Goal: Transaction & Acquisition: Book appointment/travel/reservation

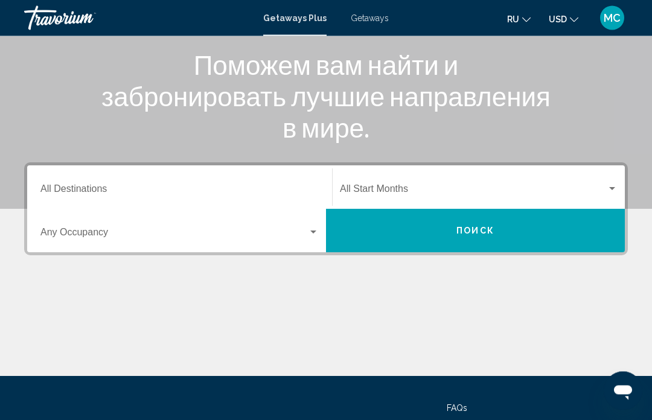
scroll to position [152, 0]
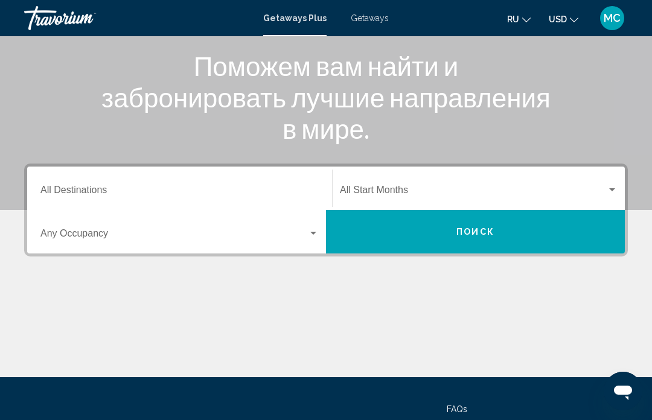
click at [218, 187] on input "Destination All Destinations" at bounding box center [179, 192] width 278 height 11
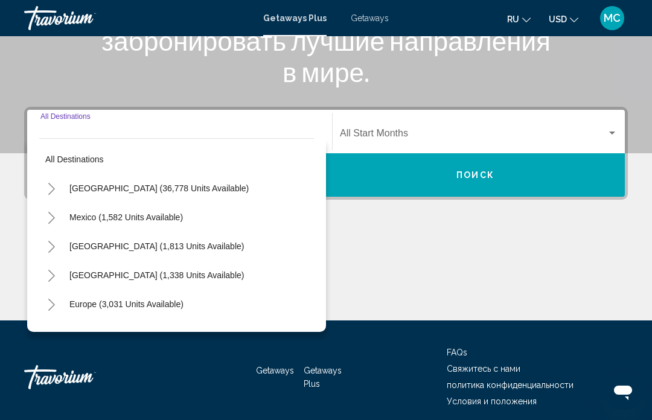
scroll to position [216, 0]
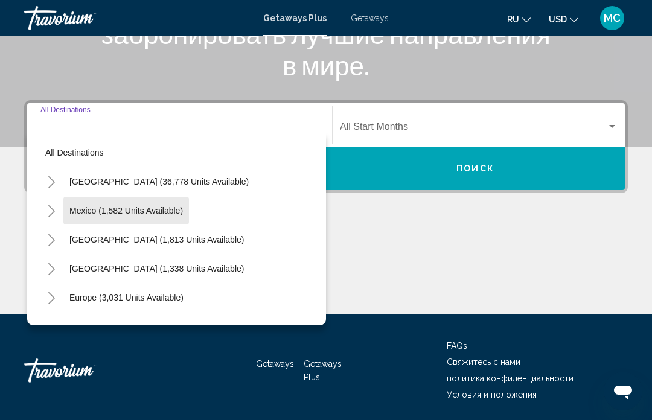
click at [70, 209] on span "Mexico (1,582 units available)" at bounding box center [125, 211] width 113 height 10
type input "**********"
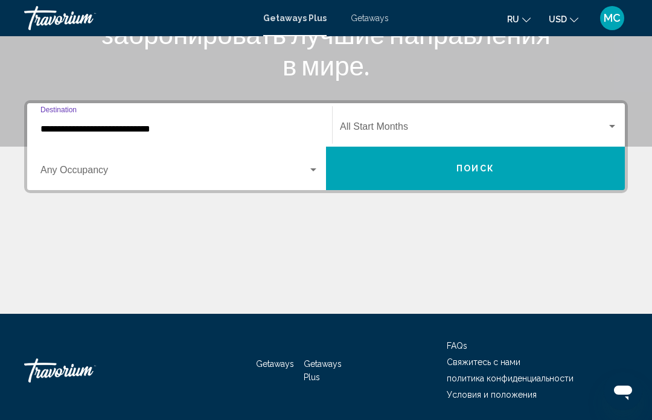
click at [53, 175] on span "Search widget" at bounding box center [173, 172] width 267 height 11
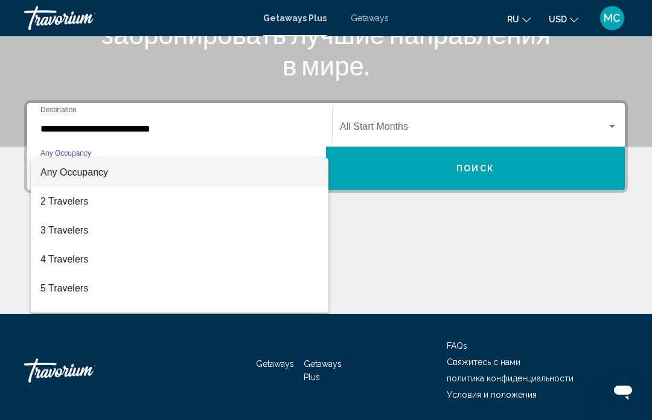
click at [210, 369] on div at bounding box center [326, 210] width 652 height 420
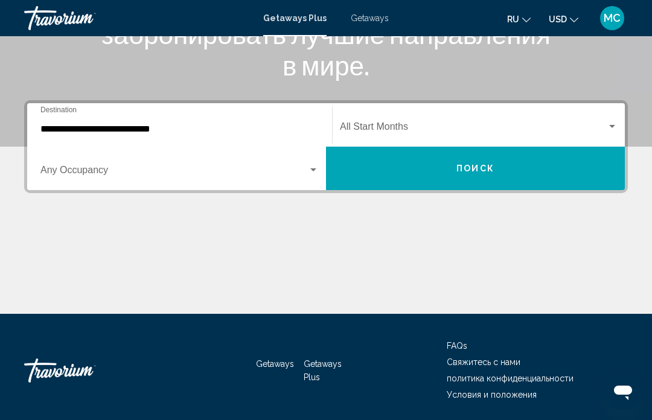
click at [608, 124] on div "Search widget" at bounding box center [612, 127] width 11 height 10
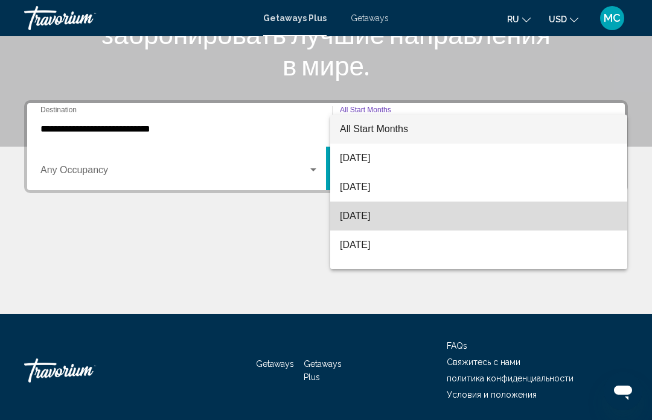
click at [401, 217] on span "[DATE]" at bounding box center [479, 216] width 278 height 29
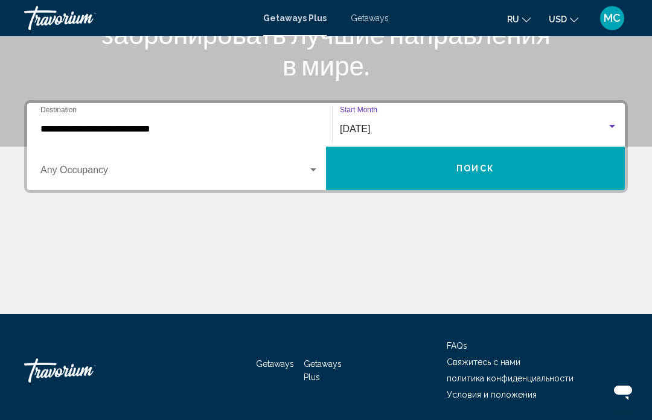
click at [315, 173] on div "Search widget" at bounding box center [313, 170] width 11 height 10
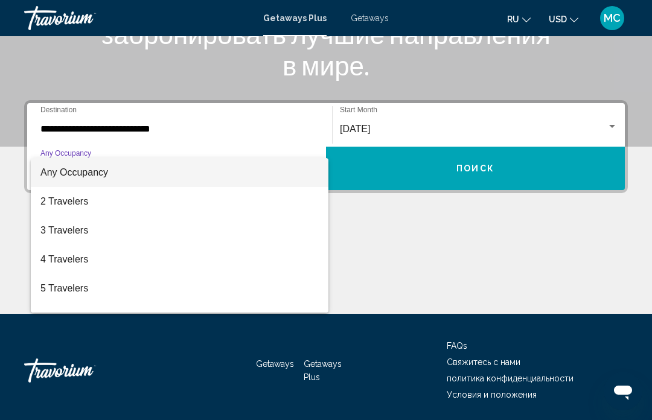
click at [462, 165] on div at bounding box center [326, 210] width 652 height 420
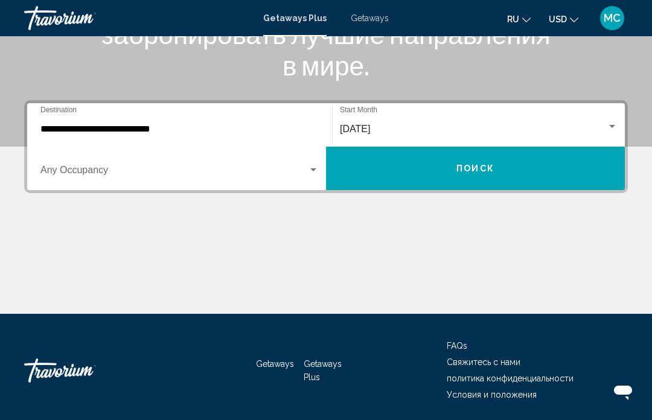
click at [451, 174] on button "Поиск" at bounding box center [475, 168] width 299 height 43
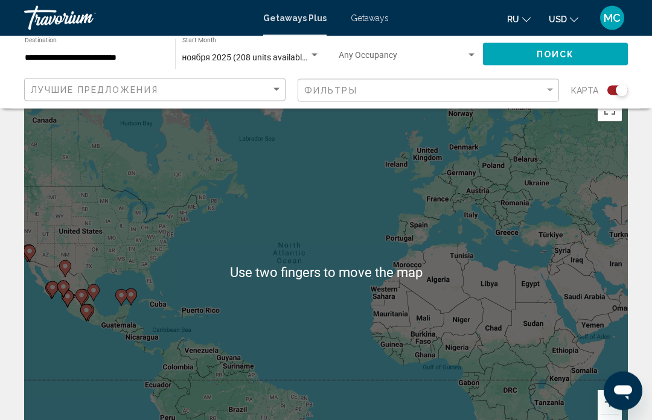
scroll to position [34, 0]
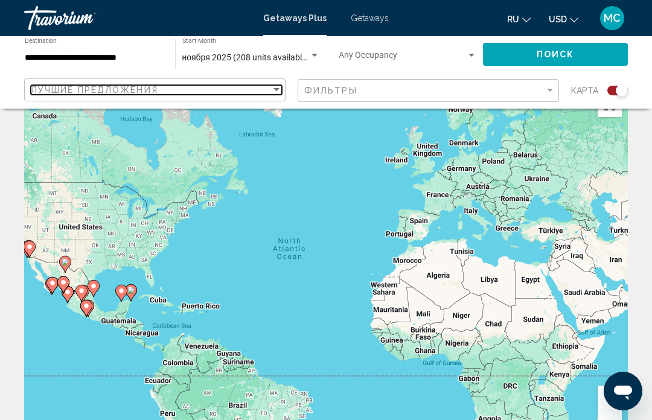
click at [275, 94] on div "Sort by" at bounding box center [276, 90] width 11 height 10
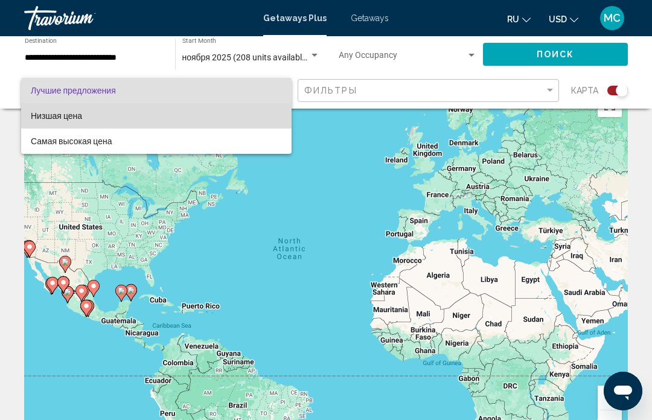
click at [235, 117] on span "Низшая цена" at bounding box center [156, 115] width 251 height 25
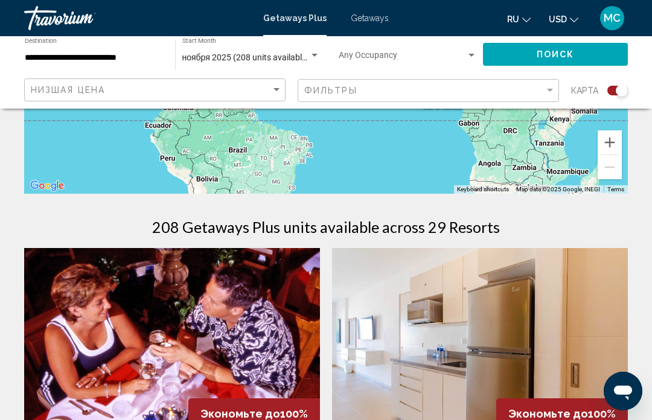
scroll to position [285, 0]
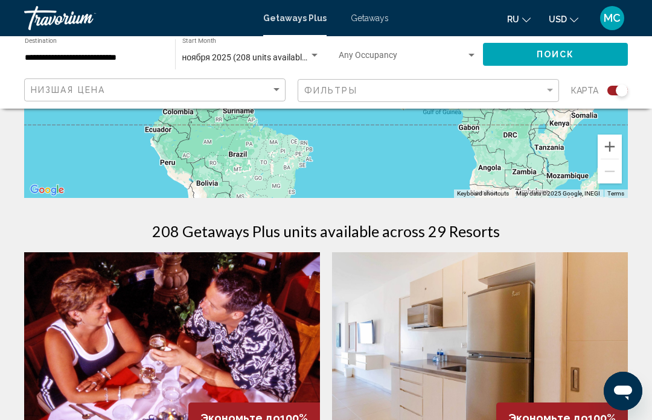
click at [511, 65] on button "Поиск" at bounding box center [555, 54] width 145 height 22
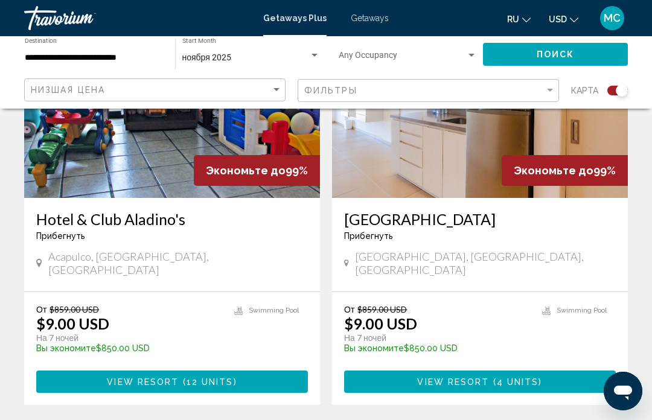
scroll to position [2758, 0]
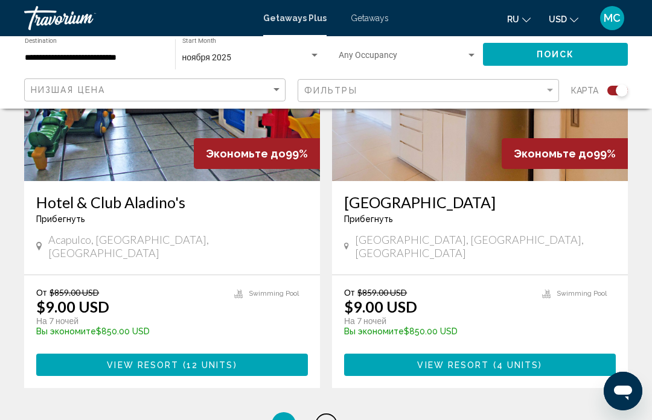
click at [328, 418] on span "2" at bounding box center [326, 424] width 6 height 13
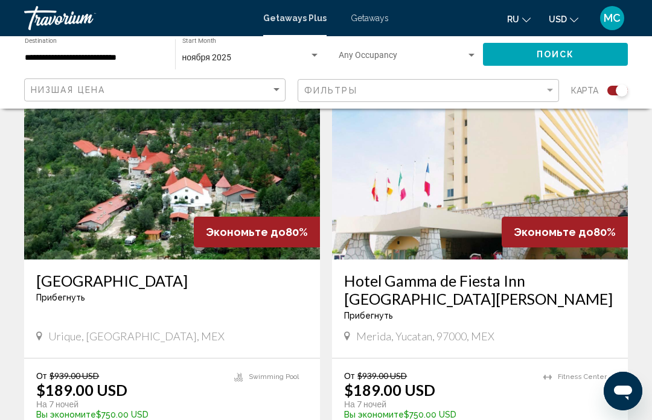
scroll to position [2616, 0]
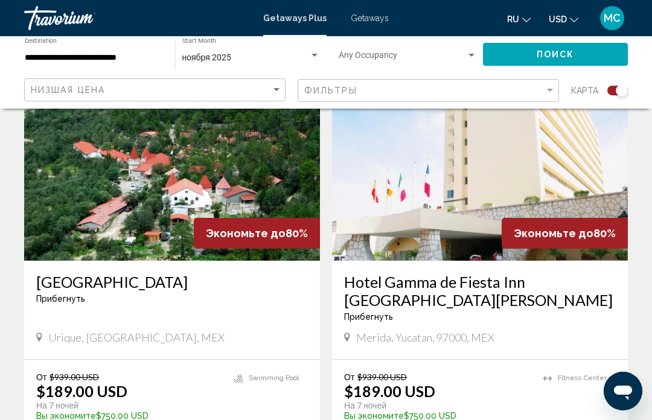
click at [369, 22] on span "Getaways" at bounding box center [370, 18] width 38 height 10
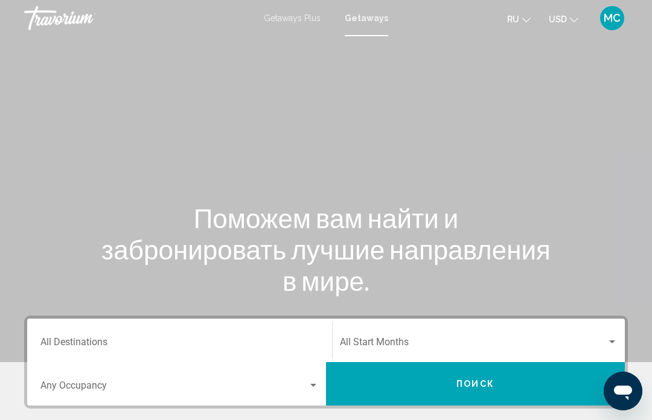
click at [310, 339] on input "Destination All Destinations" at bounding box center [179, 344] width 278 height 11
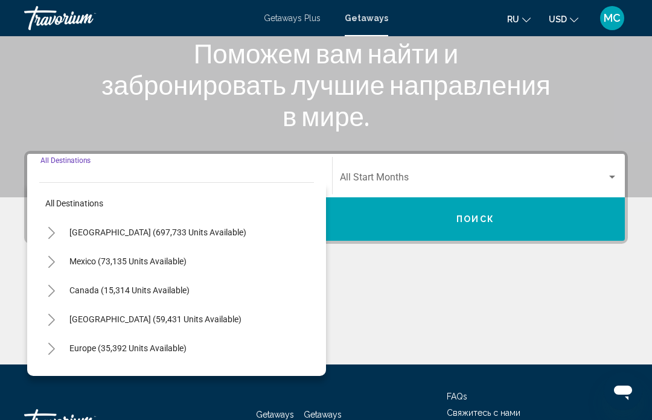
scroll to position [216, 0]
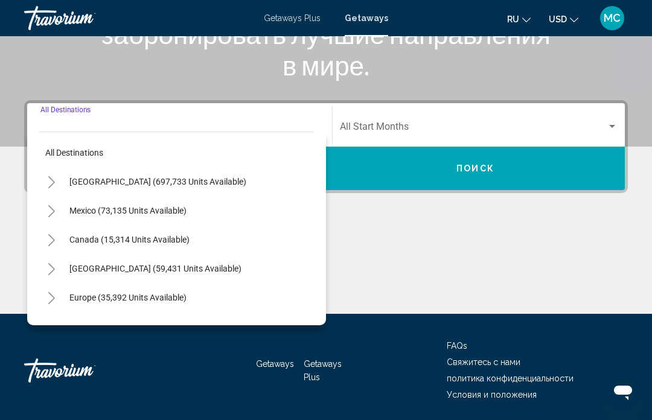
click at [192, 208] on button "Mexico (73,135 units available)" at bounding box center [127, 211] width 129 height 28
type input "**********"
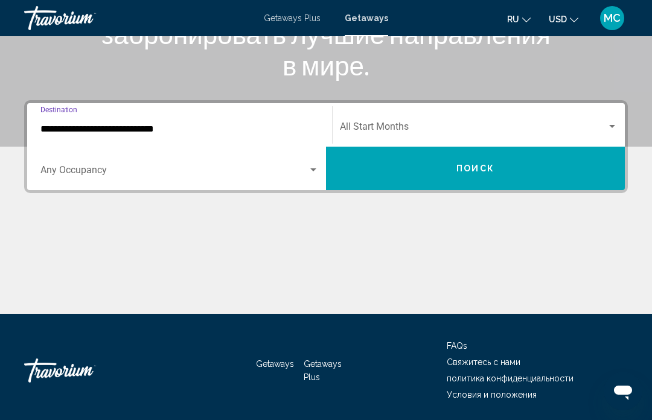
click at [608, 125] on div "Search widget" at bounding box center [612, 127] width 11 height 10
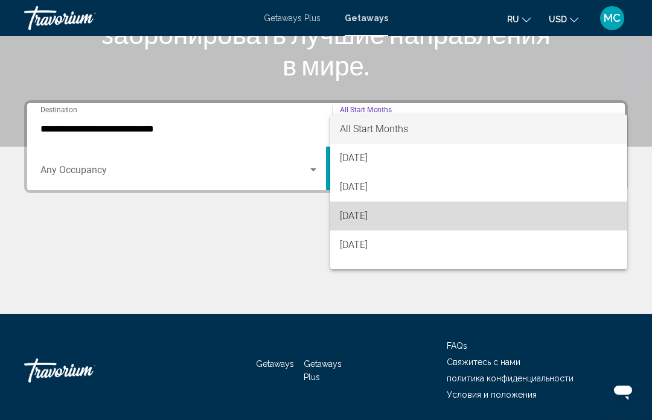
click at [406, 219] on span "[DATE]" at bounding box center [479, 216] width 278 height 29
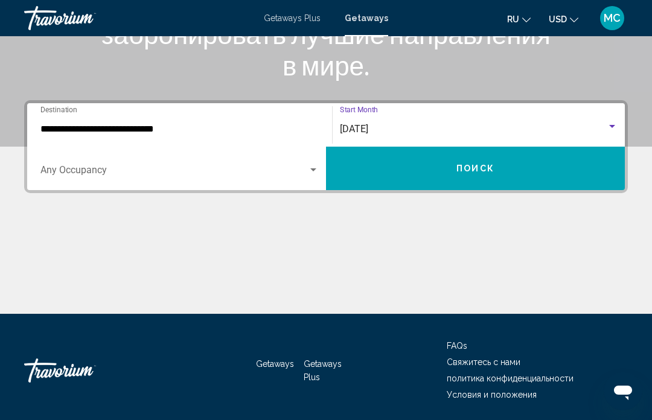
click at [497, 174] on button "Поиск" at bounding box center [475, 168] width 299 height 43
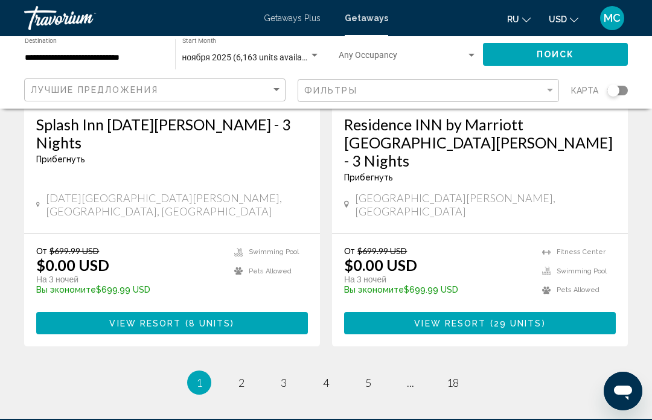
scroll to position [2400, 0]
click at [289, 373] on link "page 3" at bounding box center [283, 383] width 21 height 21
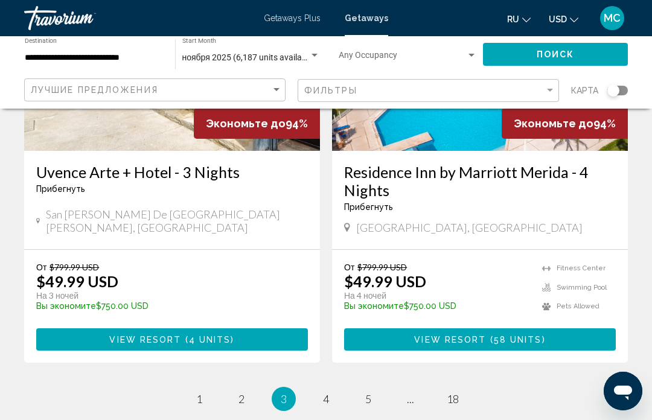
scroll to position [2456, 0]
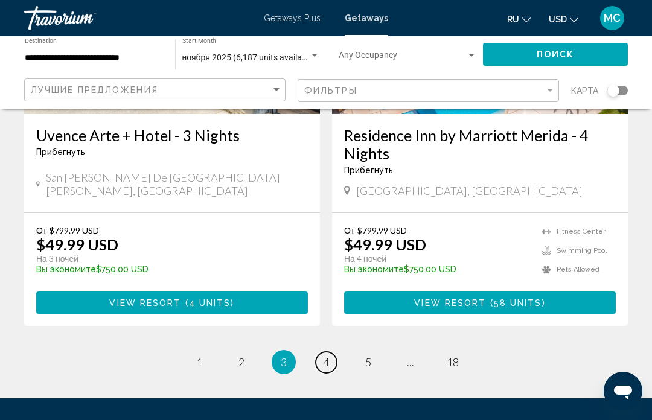
click at [330, 352] on link "page 4" at bounding box center [326, 362] width 21 height 21
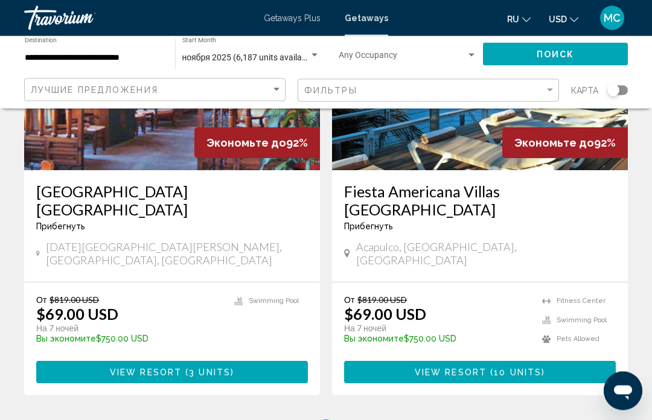
scroll to position [2384, 0]
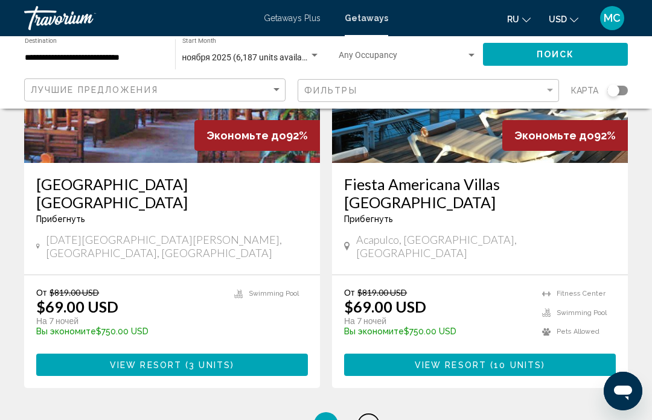
click at [365, 418] on span "5" at bounding box center [368, 424] width 6 height 13
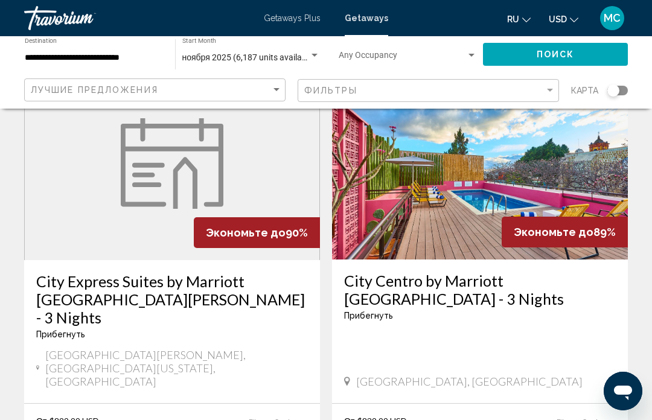
scroll to position [2344, 0]
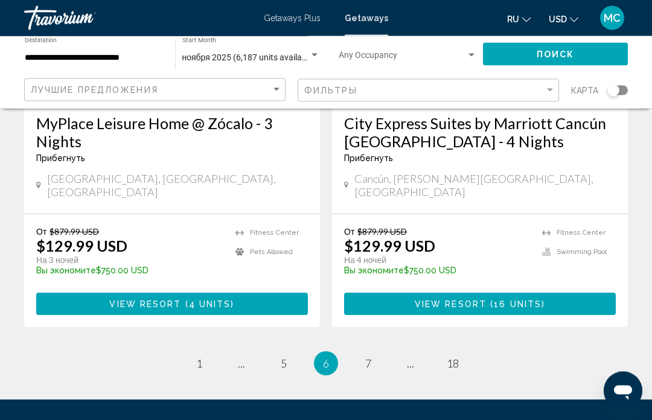
scroll to position [2447, 0]
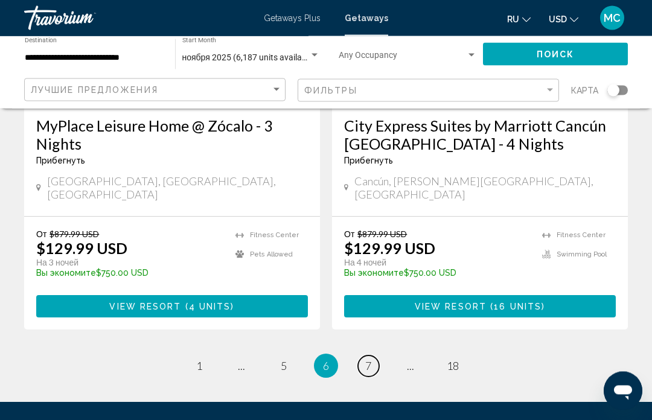
click at [371, 360] on span "7" at bounding box center [368, 366] width 6 height 13
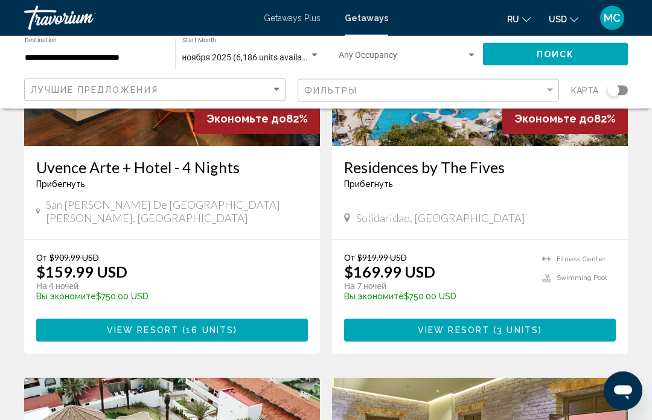
scroll to position [1967, 0]
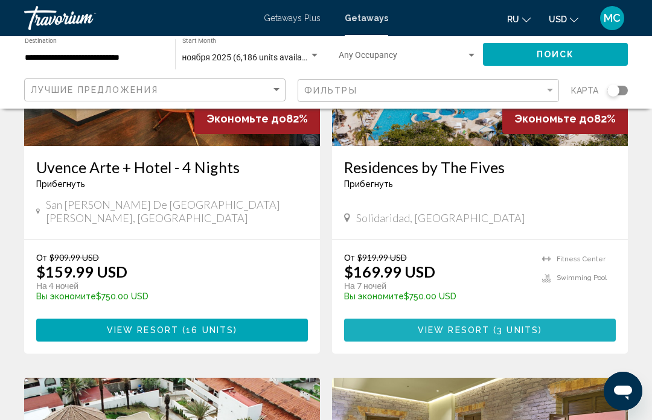
click at [548, 319] on button "View Resort ( 3 units )" at bounding box center [480, 330] width 272 height 22
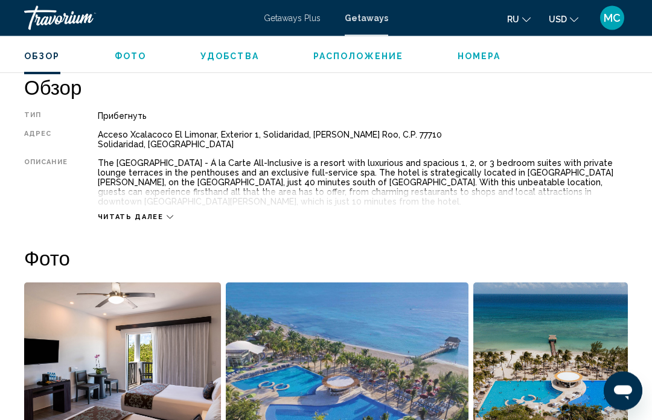
scroll to position [596, 0]
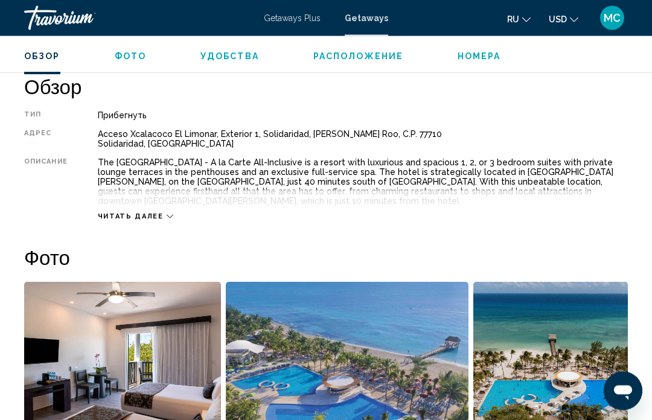
click at [583, 194] on div "Читать далее" at bounding box center [363, 204] width 530 height 33
click at [587, 175] on div "The [GEOGRAPHIC_DATA] - Á la Carte All-Inclusive is a resort with luxurious and…" at bounding box center [363, 182] width 530 height 48
click at [123, 206] on div "Читать далее" at bounding box center [363, 204] width 530 height 33
click at [124, 215] on span "Читать далее" at bounding box center [131, 217] width 66 height 8
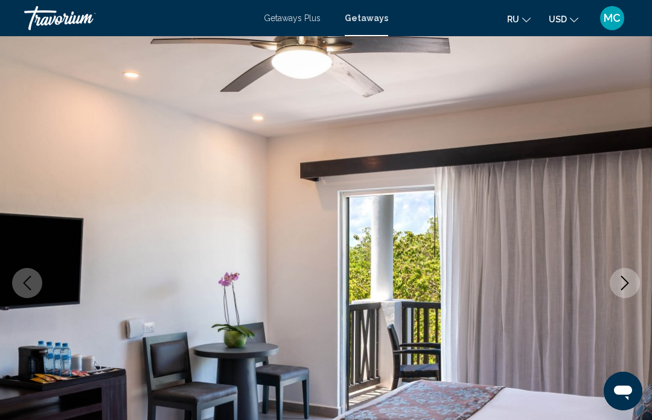
scroll to position [0, 0]
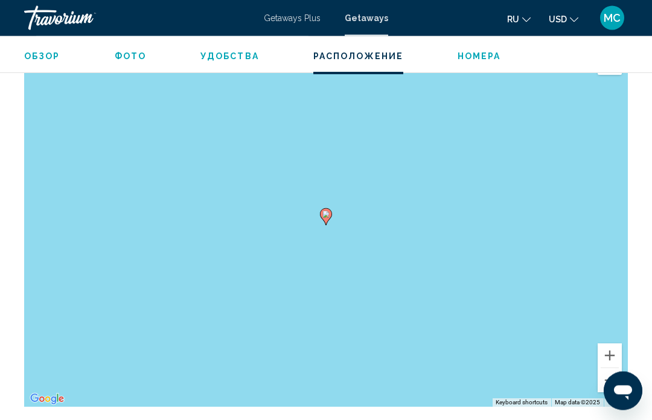
click at [326, 224] on icon "Main content" at bounding box center [326, 217] width 11 height 16
click at [611, 351] on button "Zoom in" at bounding box center [610, 355] width 24 height 24
click at [612, 351] on button "Zoom in" at bounding box center [610, 355] width 24 height 24
click at [610, 354] on button "Zoom in" at bounding box center [610, 355] width 24 height 24
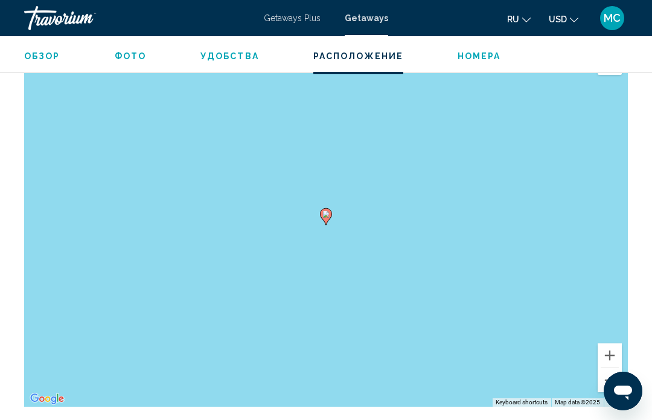
click at [609, 352] on button "Zoom in" at bounding box center [610, 355] width 24 height 24
click at [610, 354] on button "Zoom in" at bounding box center [610, 355] width 24 height 24
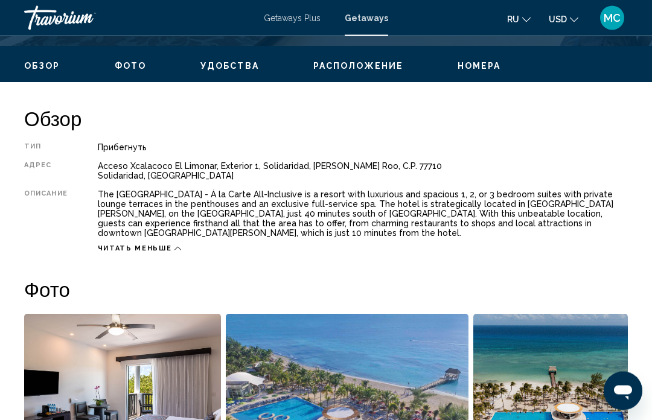
scroll to position [566, 0]
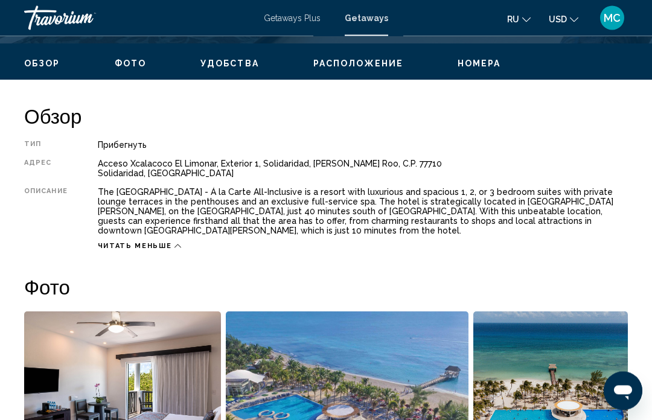
click at [167, 246] on div "Читать меньше" at bounding box center [139, 247] width 83 height 8
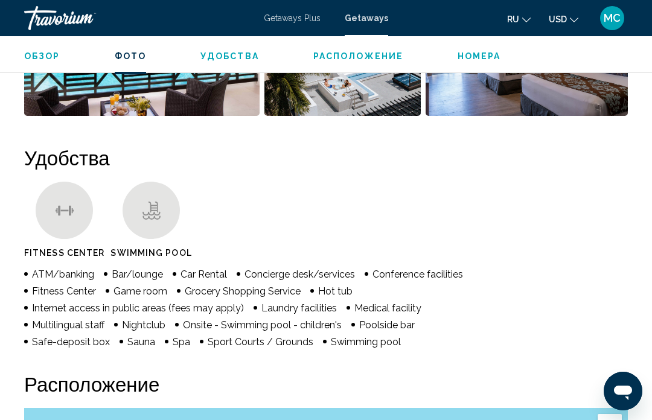
scroll to position [1067, 0]
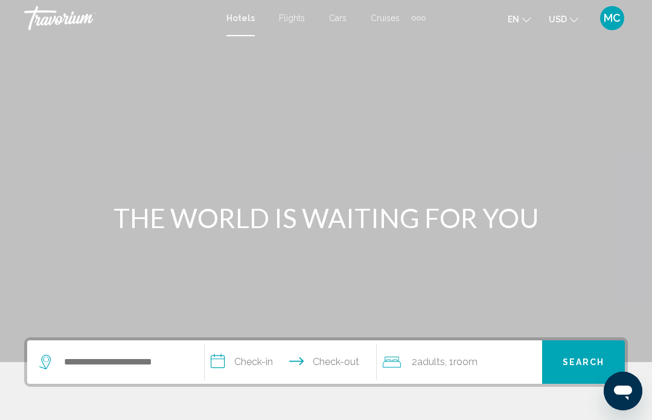
click at [296, 14] on span "Flights" at bounding box center [292, 18] width 26 height 10
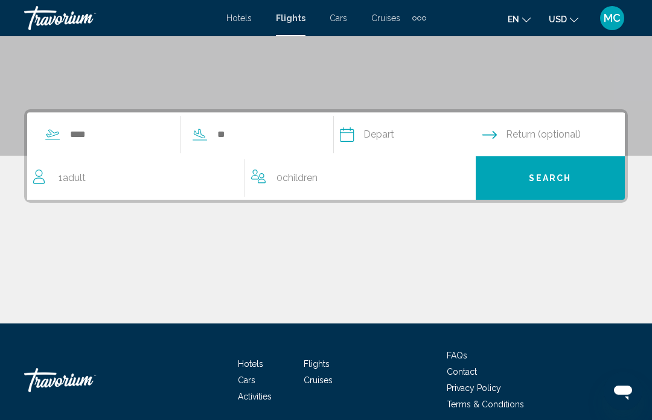
scroll to position [206, 0]
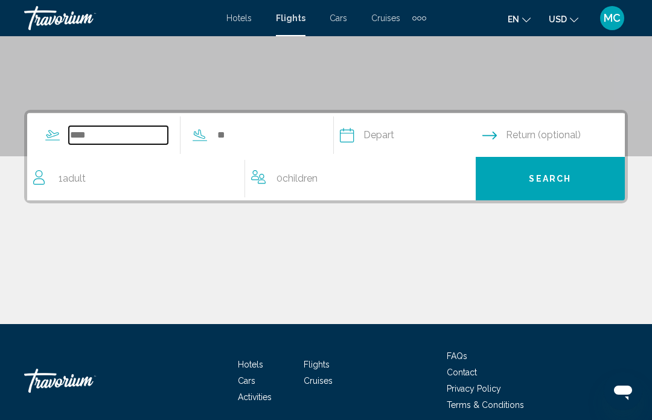
click at [109, 138] on input "Search widget" at bounding box center [118, 135] width 99 height 18
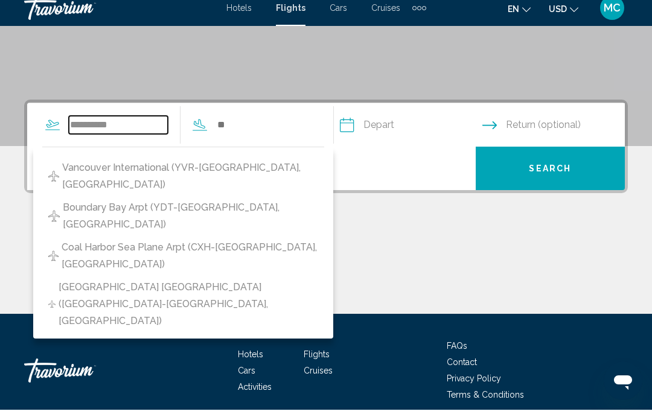
type input "*********"
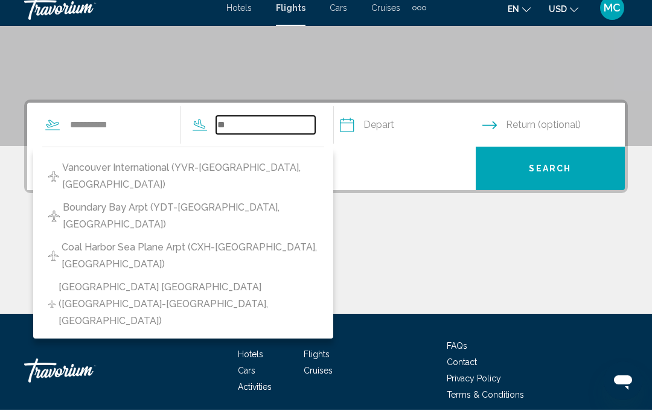
click at [315, 126] on input "Search widget" at bounding box center [265, 135] width 99 height 18
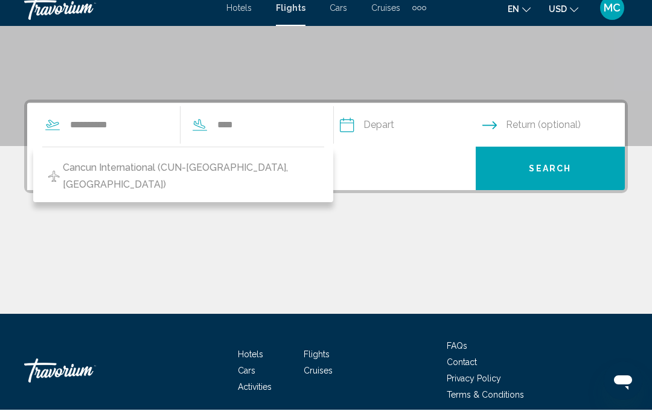
click at [64, 174] on button "Cancun International (CUN-Cancun, Mexico)" at bounding box center [183, 187] width 282 height 40
type input "**********"
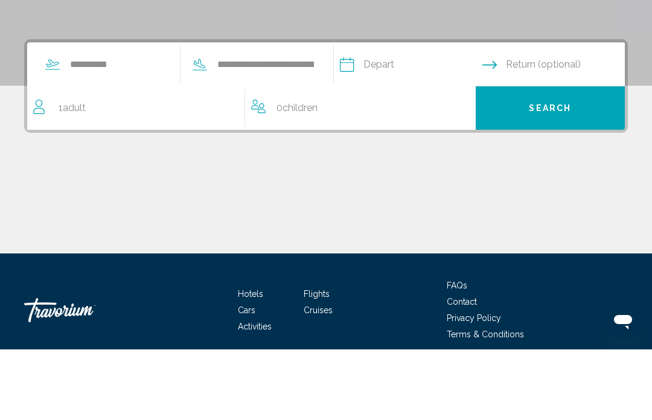
click at [559, 127] on span "Return (optional)" at bounding box center [543, 135] width 75 height 17
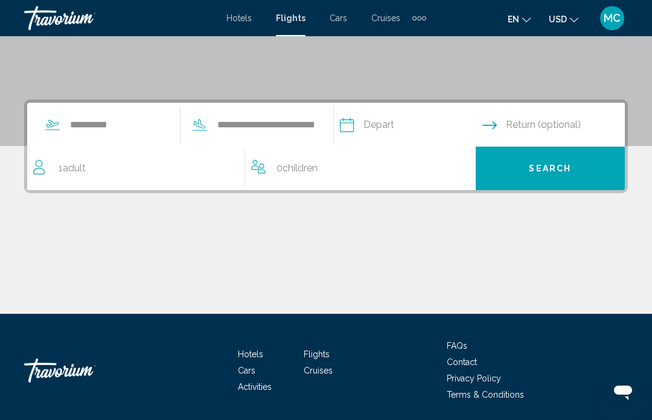
click at [393, 126] on input "Depart date" at bounding box center [410, 126] width 147 height 47
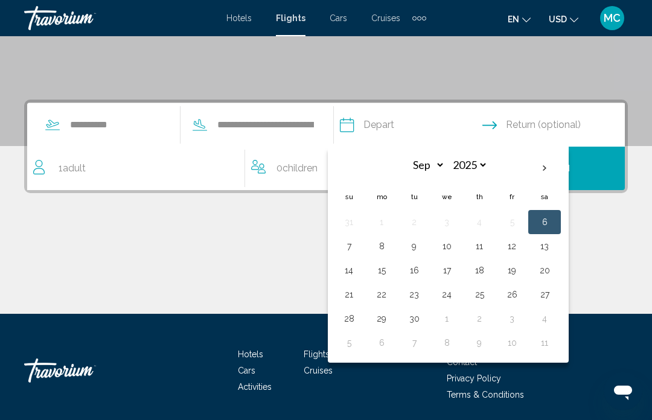
click at [561, 170] on th "Next month" at bounding box center [544, 168] width 33 height 27
click at [561, 168] on th "Next month" at bounding box center [544, 168] width 33 height 27
select select "**"
click at [522, 297] on button "21" at bounding box center [511, 294] width 19 height 17
type input "**********"
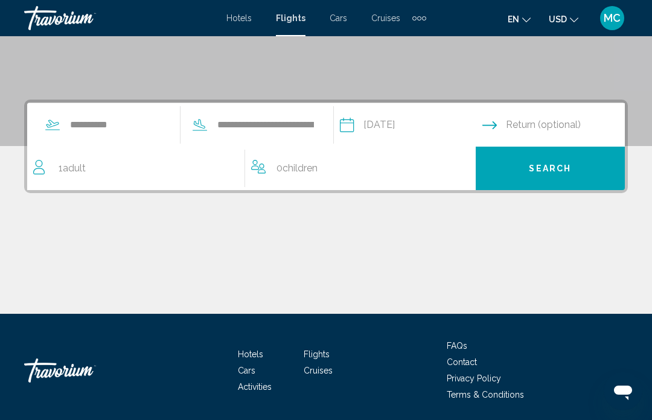
click at [593, 130] on input "Return date" at bounding box center [555, 126] width 147 height 47
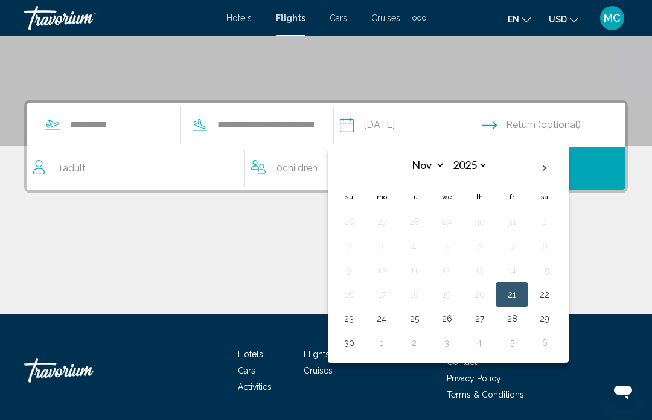
click at [522, 314] on button "28" at bounding box center [511, 318] width 19 height 17
type input "**********"
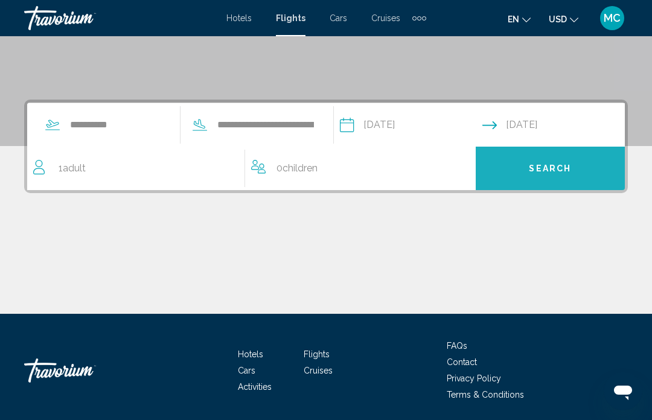
click at [563, 168] on span "Search" at bounding box center [550, 169] width 42 height 10
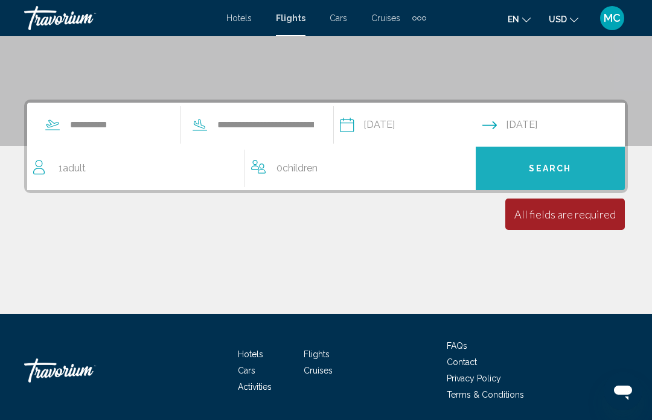
click at [528, 168] on button "Search" at bounding box center [551, 168] width 150 height 43
click at [509, 165] on button "Search" at bounding box center [551, 168] width 150 height 43
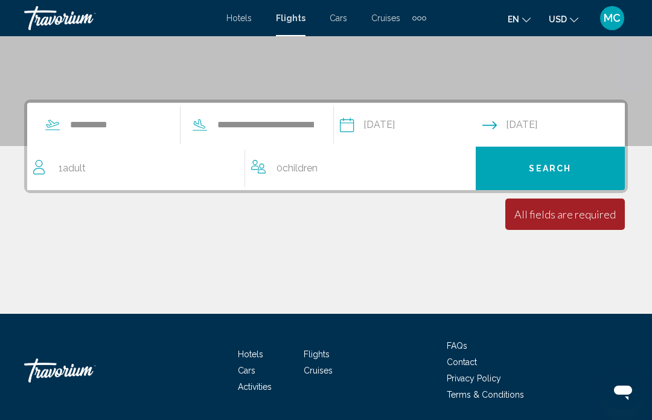
click at [59, 168] on span "1 Adult Adults" at bounding box center [72, 168] width 27 height 17
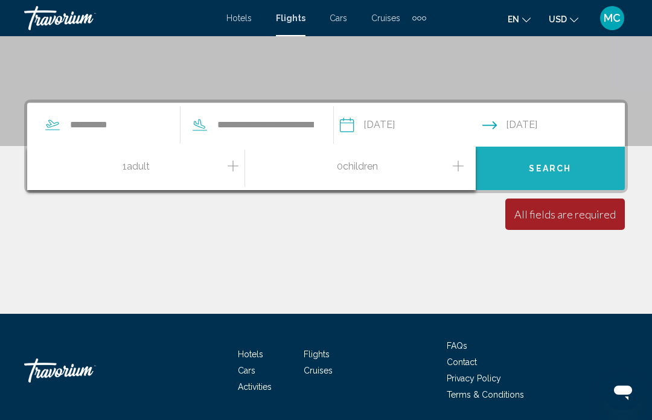
click at [572, 168] on button "Search" at bounding box center [551, 168] width 150 height 43
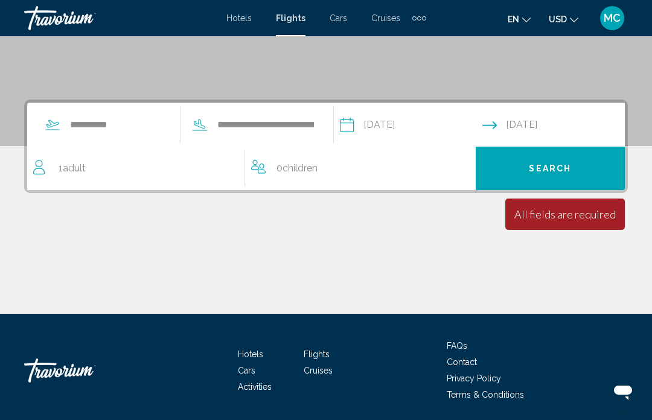
click at [557, 214] on div "All fields are required" at bounding box center [564, 214] width 101 height 13
click at [545, 218] on div "All fields are required" at bounding box center [564, 214] width 101 height 13
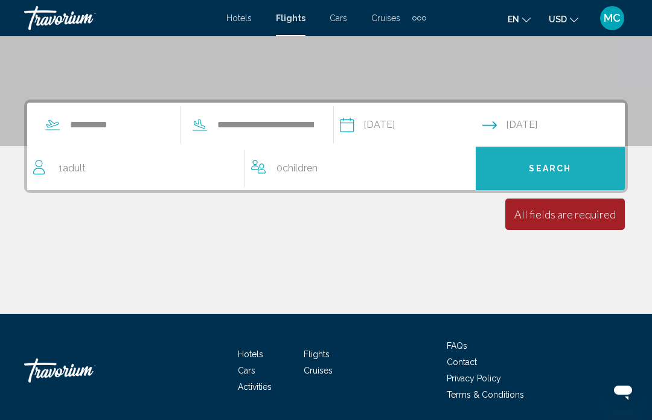
click at [528, 164] on button "Search" at bounding box center [551, 168] width 150 height 43
click at [522, 168] on button "Search" at bounding box center [551, 168] width 150 height 43
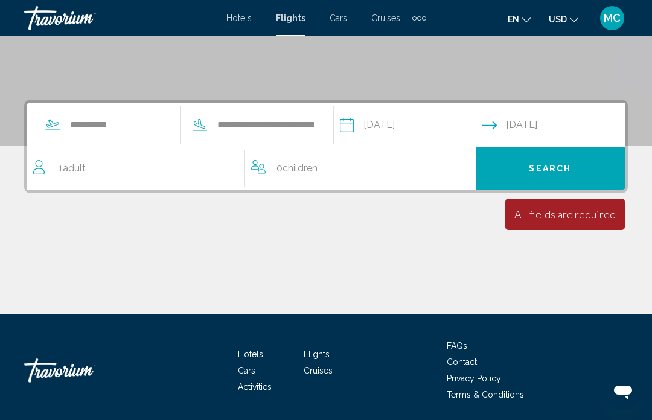
click at [80, 166] on span "Adult" at bounding box center [74, 167] width 23 height 11
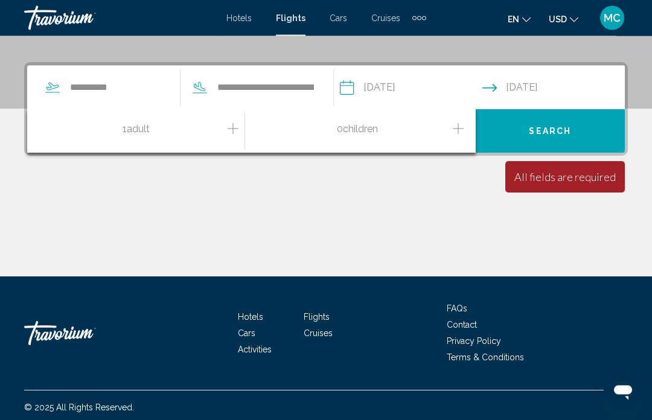
scroll to position [258, 0]
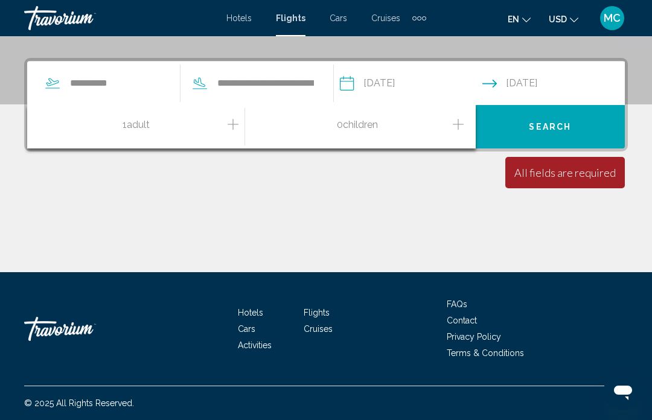
click at [555, 129] on span "Search" at bounding box center [550, 128] width 42 height 10
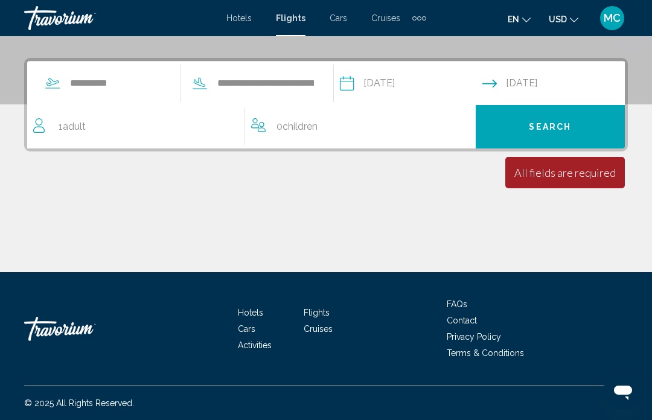
click at [549, 177] on div "All fields are required" at bounding box center [564, 172] width 101 height 13
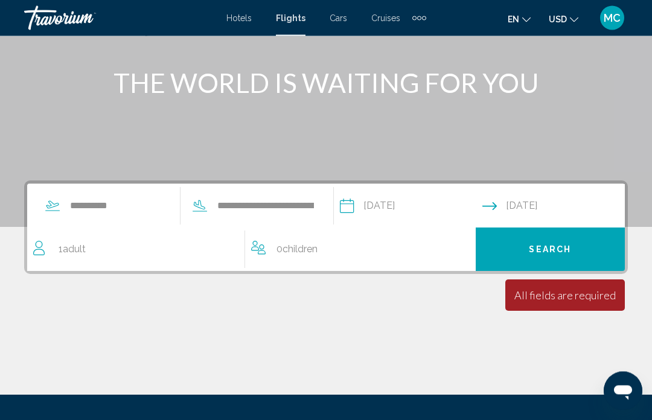
scroll to position [121, 0]
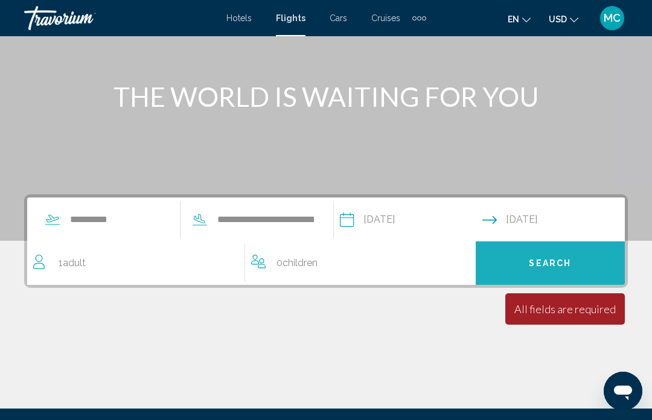
click at [507, 258] on button "Search" at bounding box center [551, 262] width 150 height 43
click at [519, 264] on button "Search" at bounding box center [551, 262] width 150 height 43
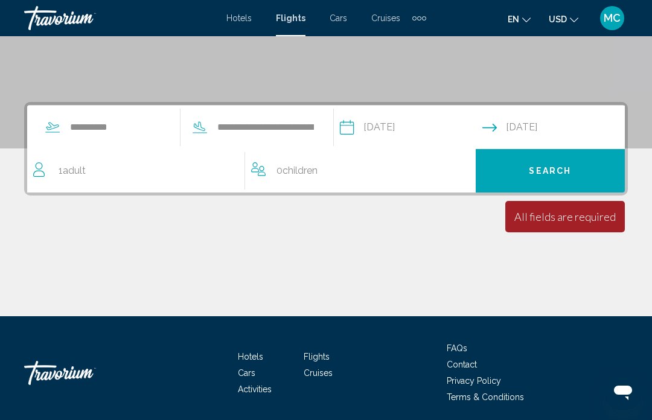
scroll to position [216, 0]
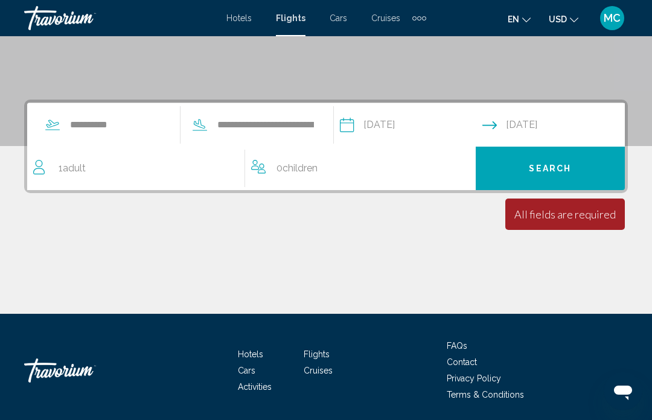
click at [557, 221] on div "All fields are required Children ages are required" at bounding box center [565, 214] width 120 height 31
click at [547, 217] on div "All fields are required" at bounding box center [564, 214] width 101 height 13
click at [545, 216] on div "All fields are required" at bounding box center [564, 214] width 101 height 13
click at [587, 232] on div "Main content" at bounding box center [326, 268] width 604 height 91
click at [581, 217] on div "All fields are required" at bounding box center [564, 214] width 101 height 13
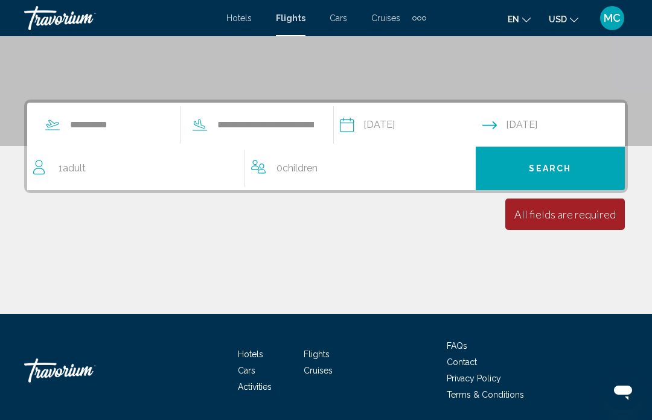
click at [566, 169] on span "Search" at bounding box center [550, 169] width 42 height 10
click at [52, 171] on div "1 Adult Adults" at bounding box center [138, 168] width 211 height 17
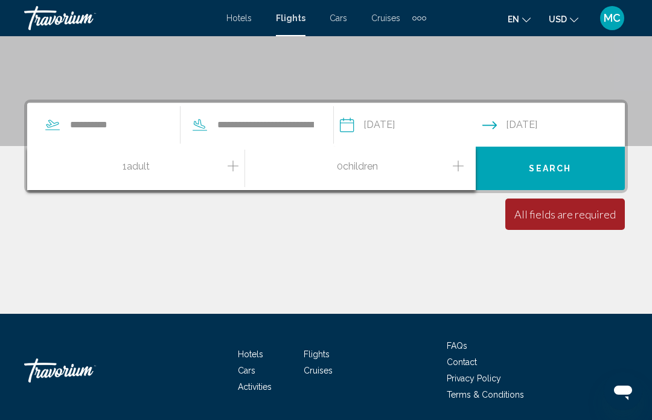
click at [231, 166] on icon "Increment adults" at bounding box center [233, 166] width 11 height 11
click at [564, 168] on span "Search" at bounding box center [550, 169] width 42 height 10
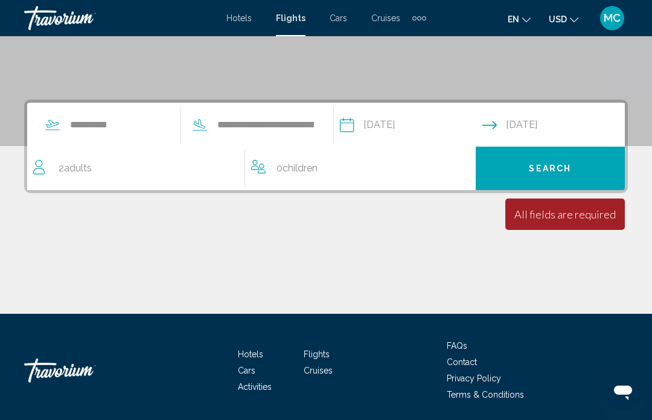
click at [538, 212] on div "All fields are required" at bounding box center [564, 214] width 101 height 13
click at [52, 162] on div "2 Adult Adults" at bounding box center [138, 168] width 211 height 17
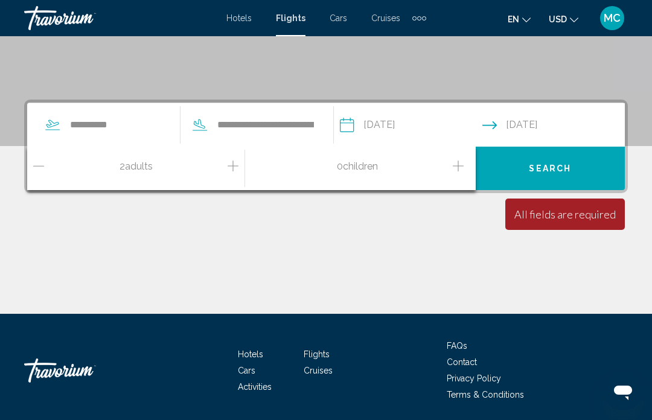
click at [37, 162] on icon "Decrement adults" at bounding box center [38, 166] width 11 height 14
click at [74, 124] on input "*********" at bounding box center [118, 125] width 99 height 18
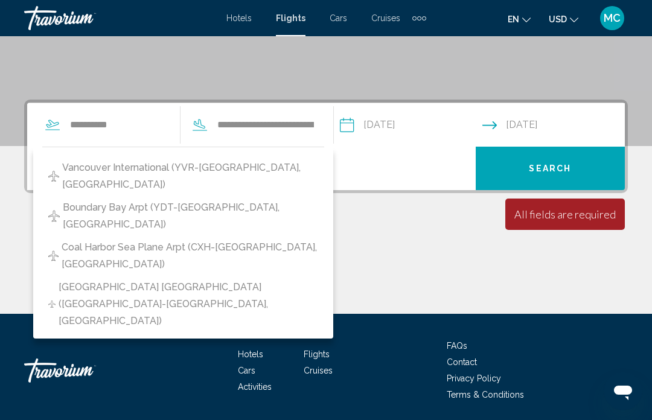
click at [74, 165] on span "Vancouver International (YVR-Vancouver, Canada)" at bounding box center [190, 176] width 256 height 34
type input "**********"
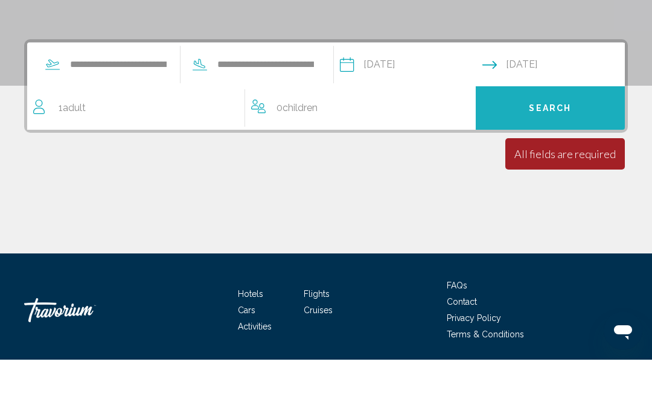
click at [551, 164] on span "Search" at bounding box center [550, 169] width 42 height 10
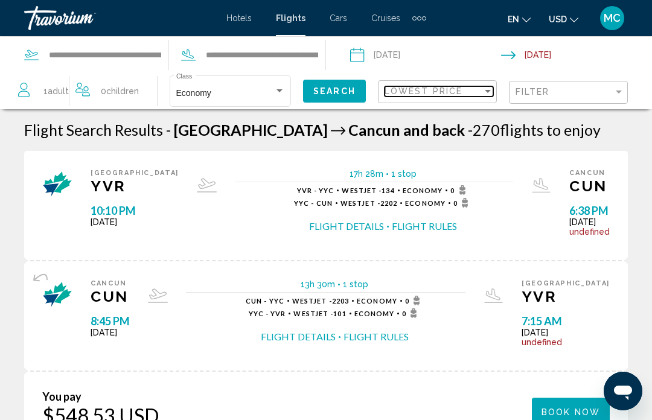
click at [484, 92] on div "Sort by" at bounding box center [487, 91] width 11 height 10
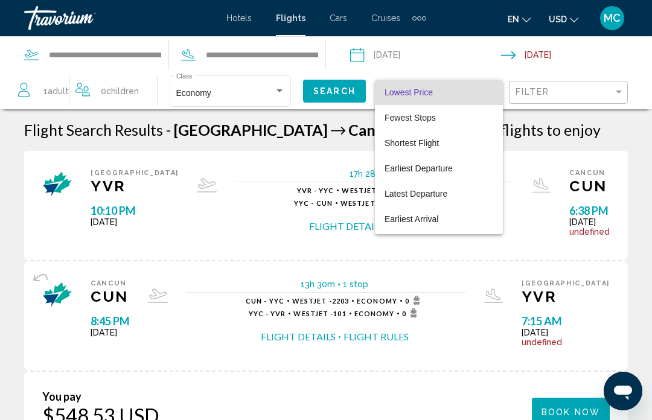
click at [610, 92] on div at bounding box center [326, 210] width 652 height 420
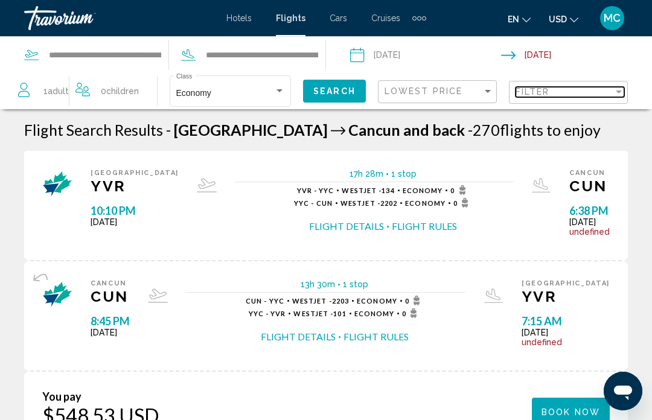
click at [616, 88] on div "Filter" at bounding box center [618, 92] width 11 height 10
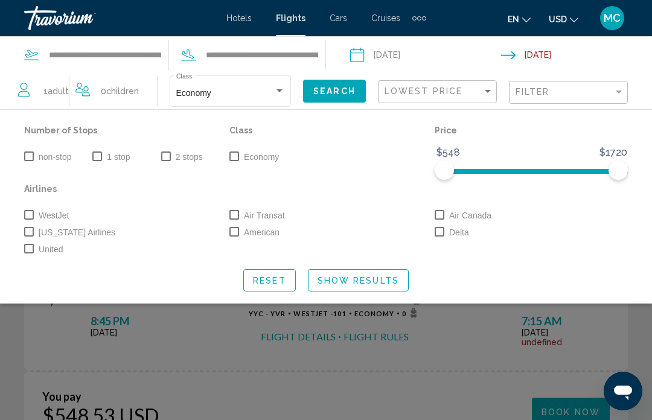
click at [30, 153] on span "Search widget" at bounding box center [29, 157] width 10 height 10
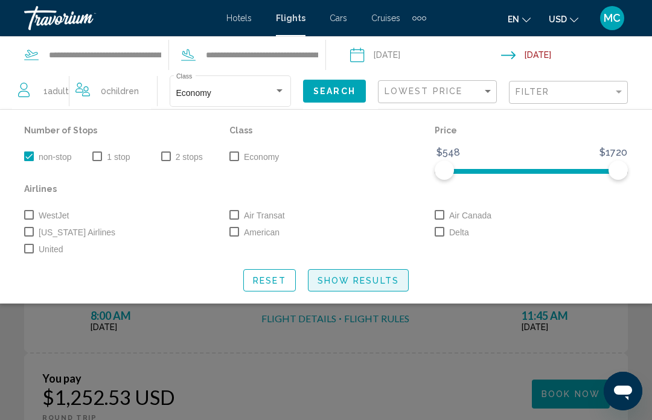
click at [372, 281] on span "Show Results" at bounding box center [358, 281] width 81 height 10
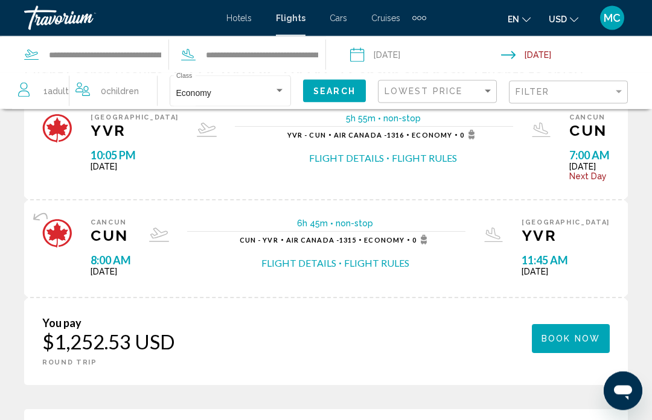
scroll to position [56, 0]
click at [569, 174] on span "Next Day" at bounding box center [589, 176] width 40 height 10
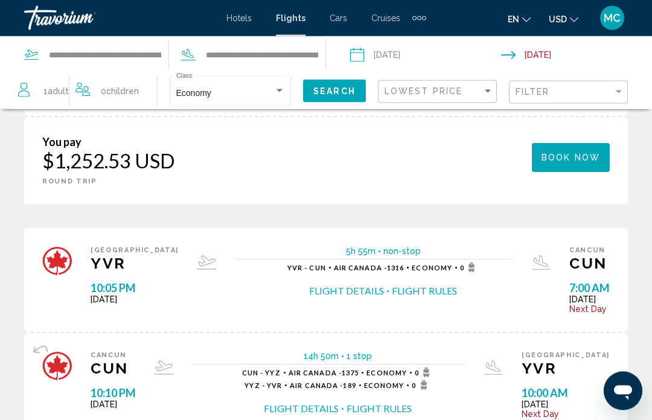
scroll to position [235, 0]
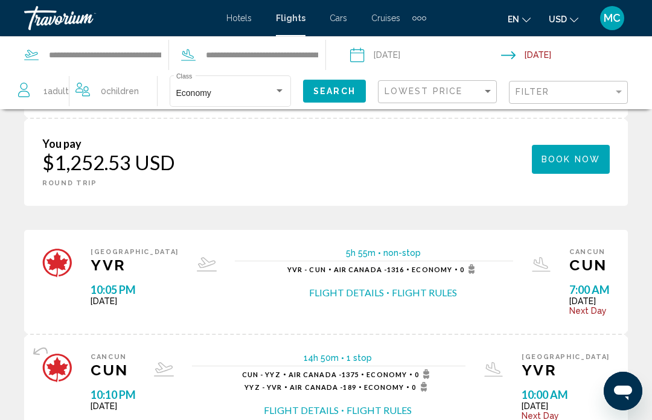
click at [274, 95] on div "Search widget" at bounding box center [279, 91] width 11 height 10
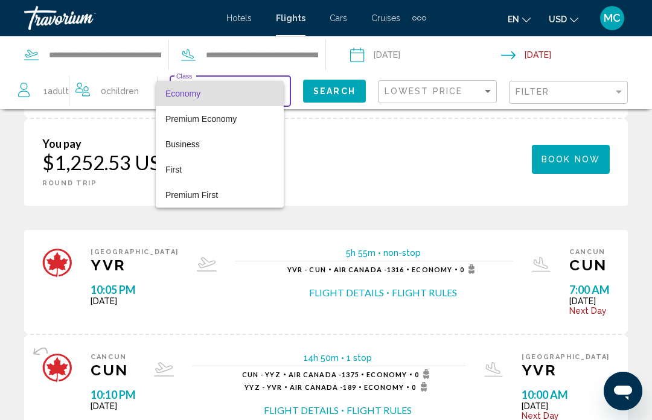
click at [324, 92] on div at bounding box center [326, 210] width 652 height 420
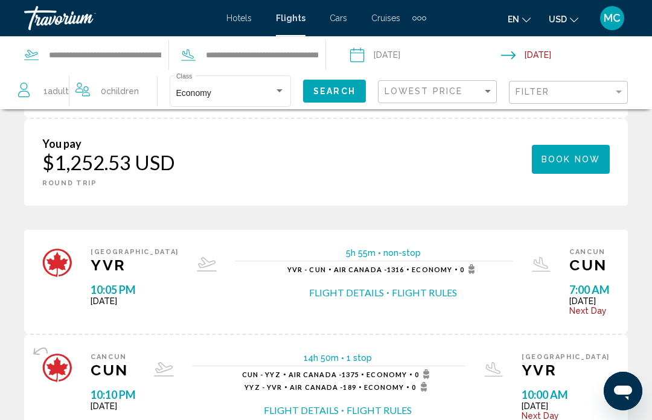
click at [325, 91] on span "Search" at bounding box center [334, 92] width 42 height 10
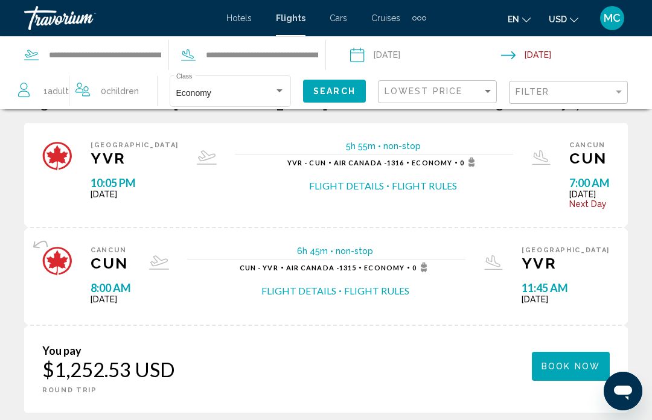
scroll to position [0, 0]
